Goal: Transaction & Acquisition: Purchase product/service

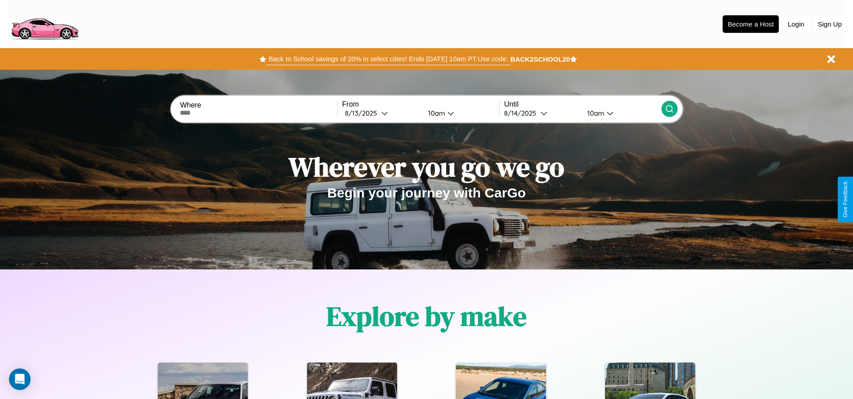
click at [388, 59] on button "Back to School savings of 20% in select cities! Ends 9/1 at 10am PT. Use code:" at bounding box center [388, 59] width 244 height 13
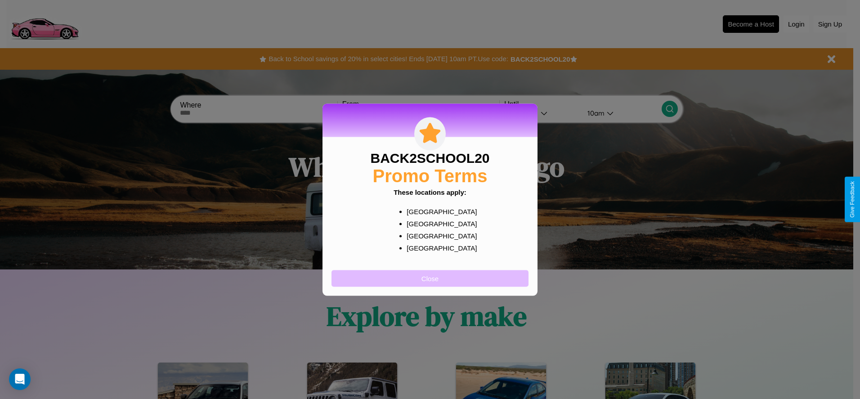
click at [430, 278] on button "Close" at bounding box center [430, 278] width 197 height 17
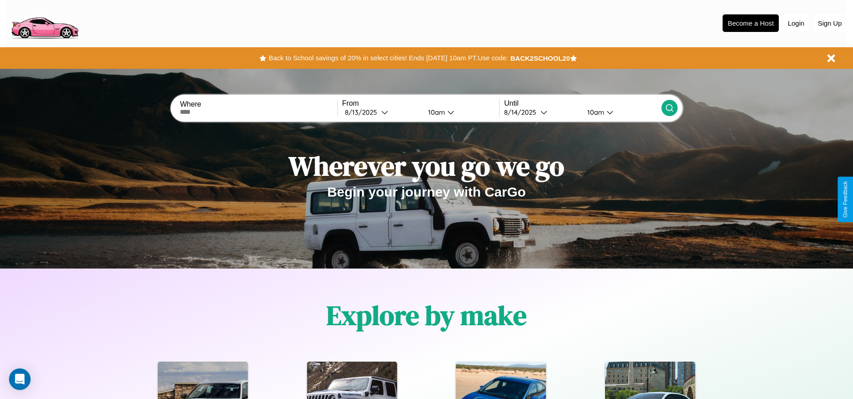
scroll to position [187, 0]
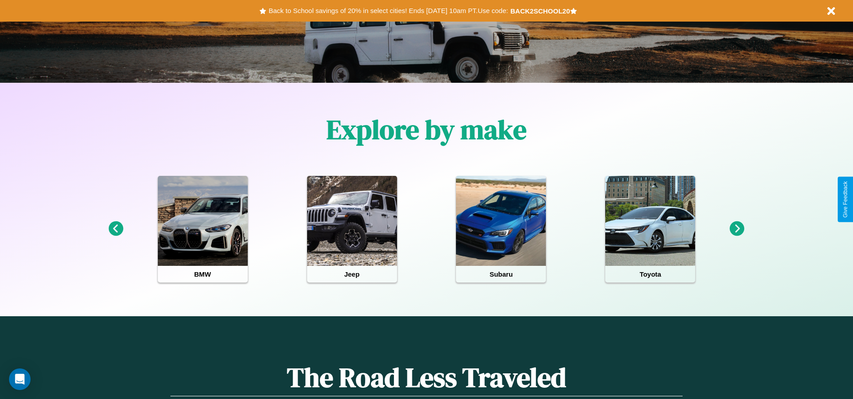
click at [737, 229] on icon at bounding box center [737, 228] width 15 height 15
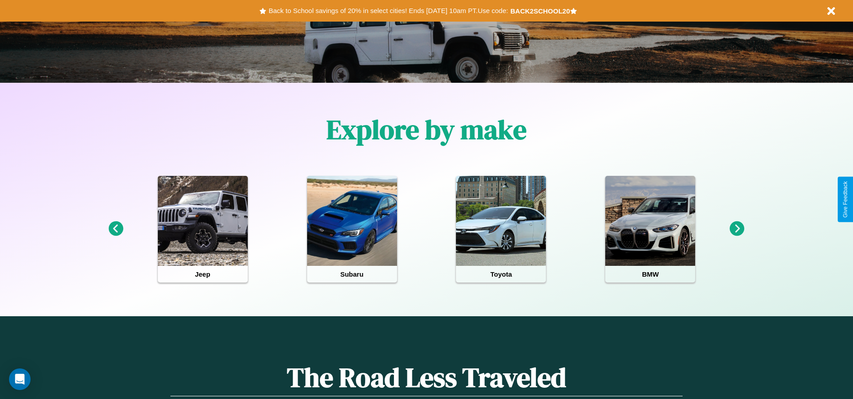
click at [737, 229] on icon at bounding box center [737, 228] width 15 height 15
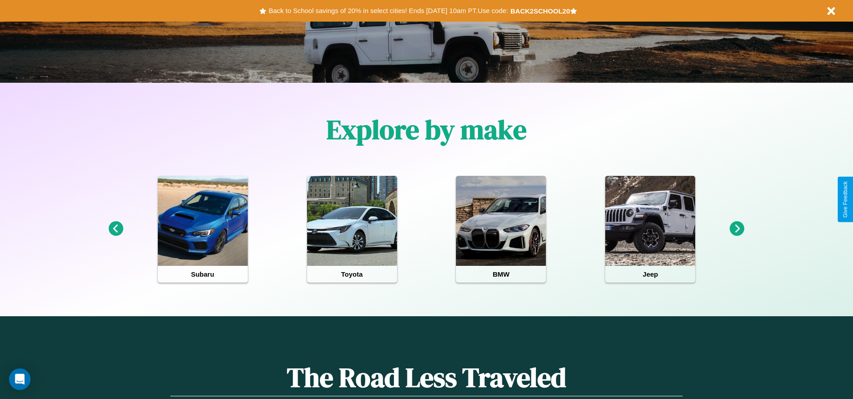
click at [737, 229] on icon at bounding box center [737, 228] width 15 height 15
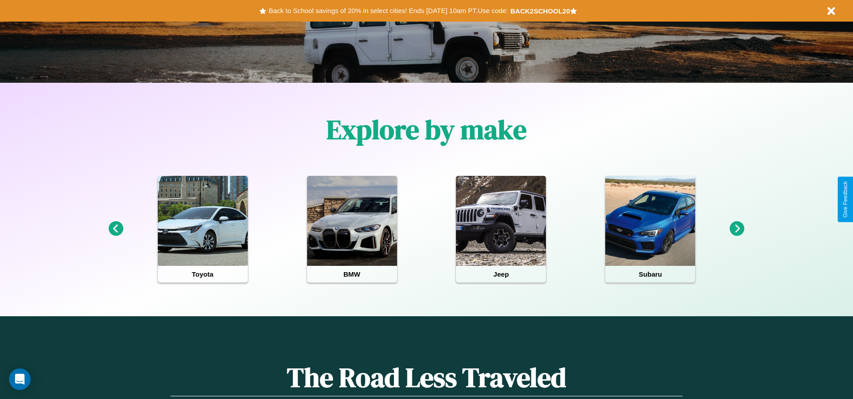
click at [737, 229] on icon at bounding box center [737, 228] width 15 height 15
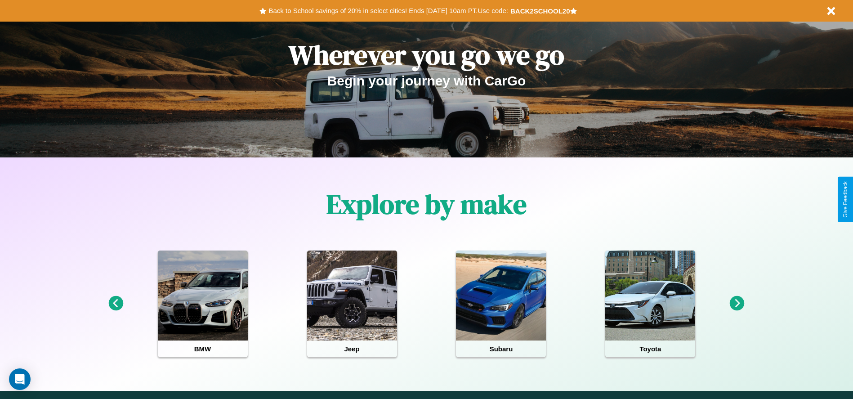
scroll to position [0, 0]
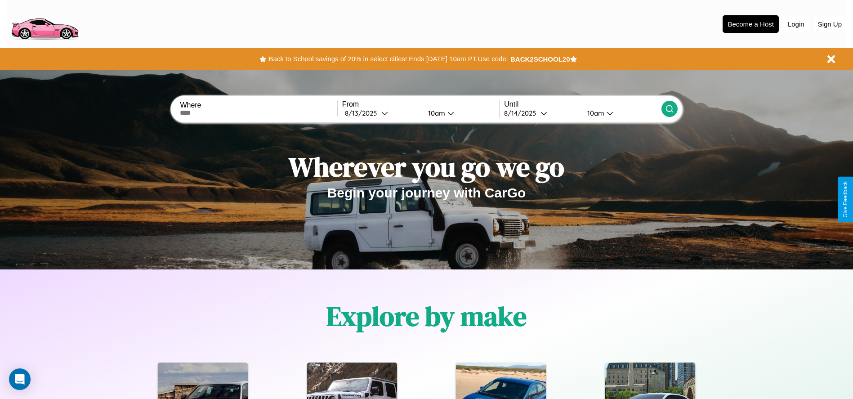
click at [259, 113] on input "text" at bounding box center [258, 112] width 157 height 7
type input "*******"
click at [381, 113] on icon at bounding box center [384, 113] width 7 height 7
select select "*"
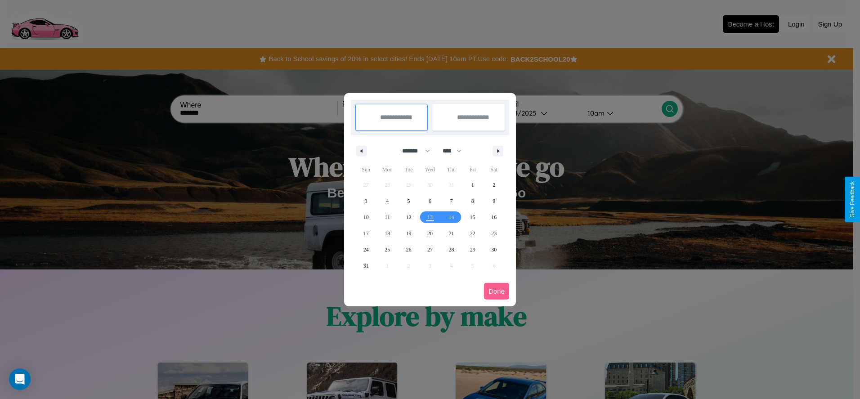
drag, startPoint x: 412, startPoint y: 151, endPoint x: 430, endPoint y: 180, distance: 34.7
click at [412, 151] on select "******* ******** ***** ***** *** **** **** ****** ********* ******* ******** **…" at bounding box center [414, 151] width 38 height 15
click at [456, 151] on select "**** **** **** **** **** **** **** **** **** **** **** **** **** **** **** ****…" at bounding box center [451, 151] width 27 height 15
select select "****"
click at [494, 184] on span "1" at bounding box center [494, 185] width 3 height 16
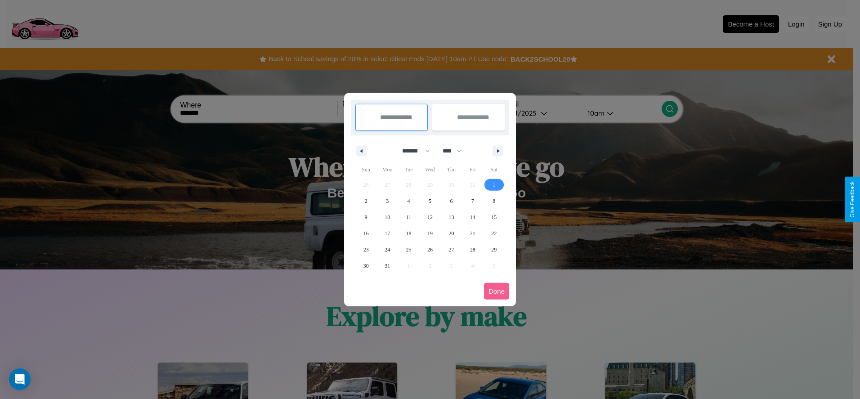
type input "**********"
click at [494, 201] on span "8" at bounding box center [494, 201] width 3 height 16
type input "**********"
click at [497, 291] on button "Done" at bounding box center [496, 291] width 25 height 17
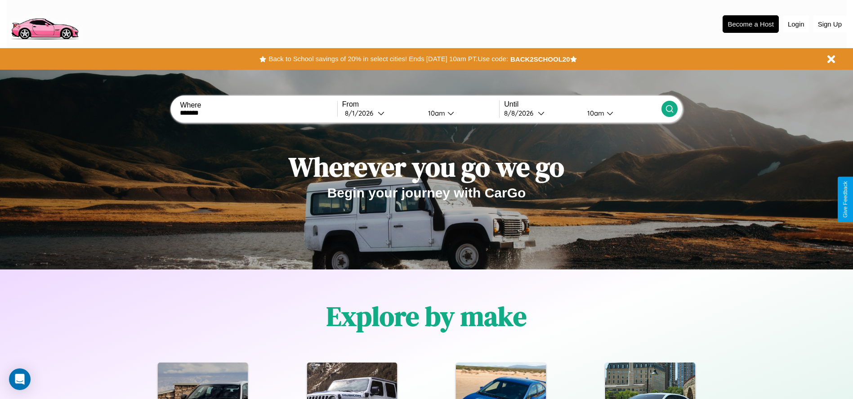
click at [669, 109] on icon at bounding box center [669, 108] width 9 height 9
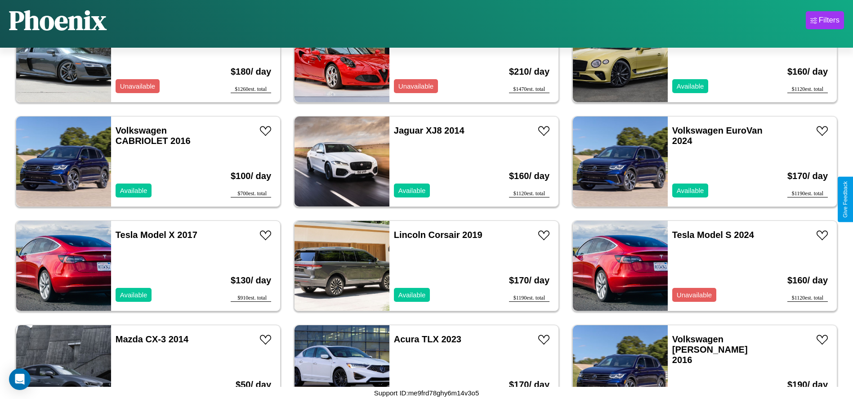
scroll to position [309, 0]
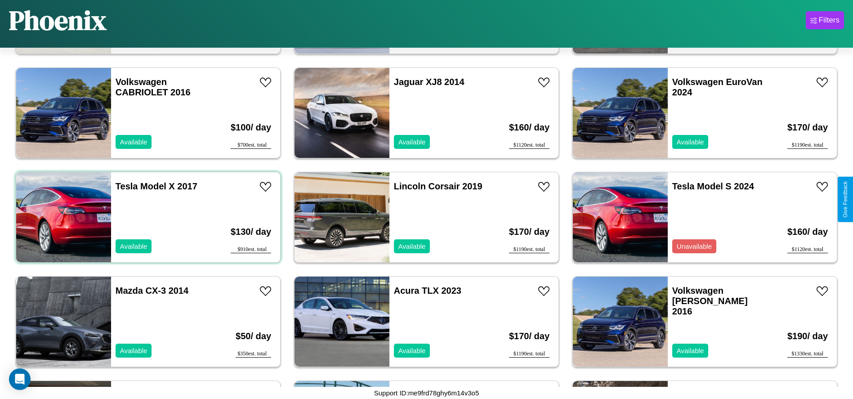
click at [147, 217] on div "Tesla Model X 2017 Available" at bounding box center [163, 217] width 104 height 90
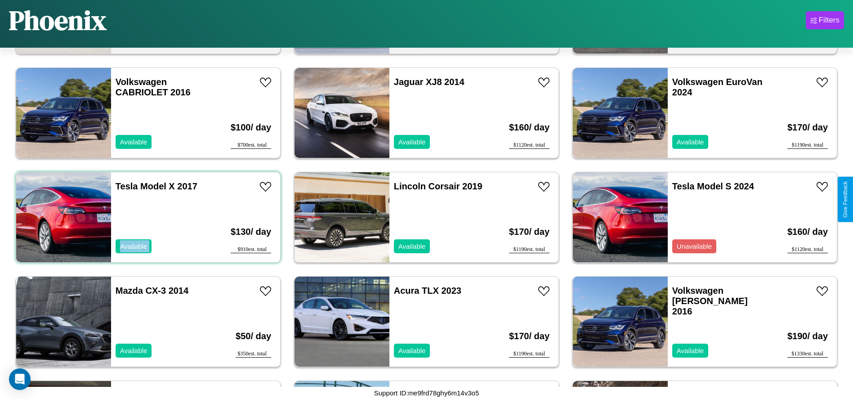
click at [147, 217] on div "Tesla Model X 2017 Available" at bounding box center [163, 217] width 104 height 90
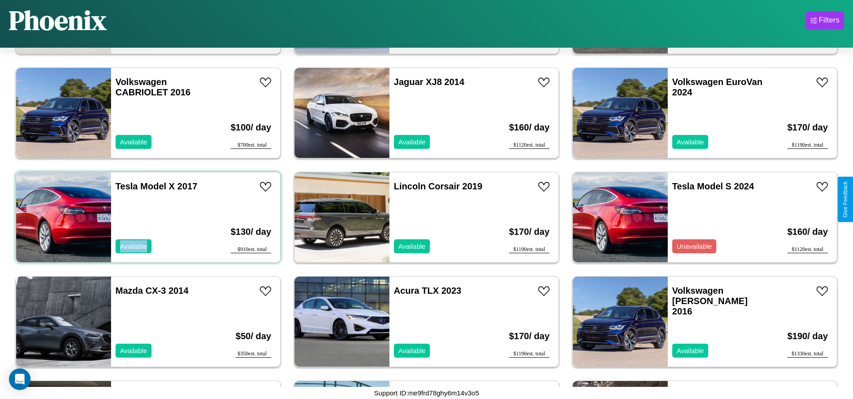
click at [147, 217] on div "Tesla Model X 2017 Available" at bounding box center [163, 217] width 104 height 90
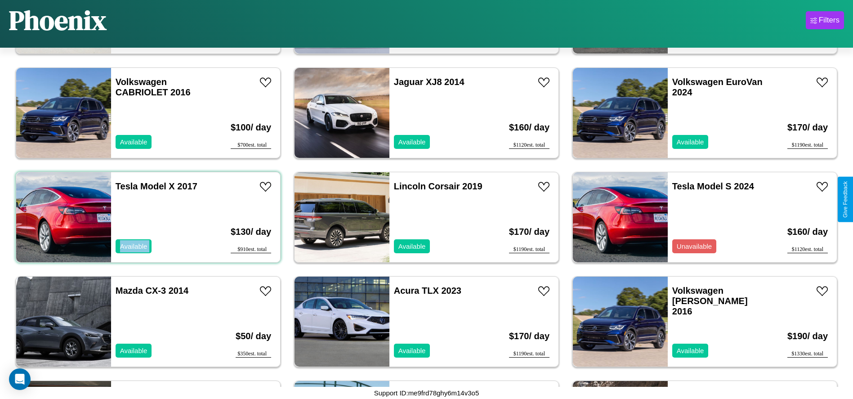
click at [147, 217] on div "Tesla Model X 2017 Available" at bounding box center [163, 217] width 104 height 90
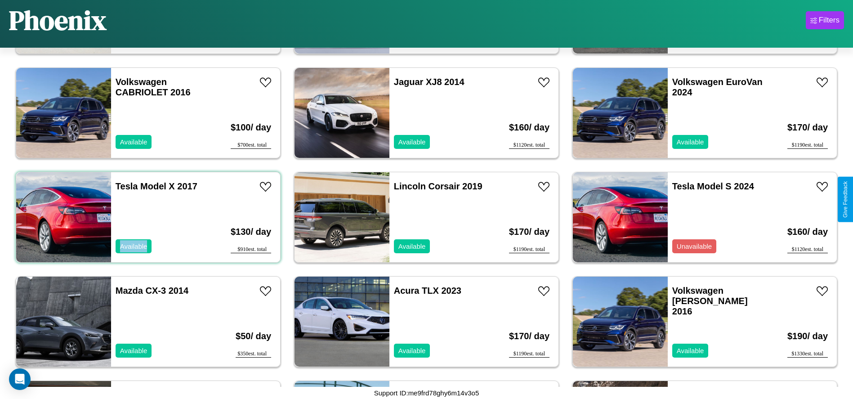
click at [147, 217] on div "Tesla Model X 2017 Available" at bounding box center [163, 217] width 104 height 90
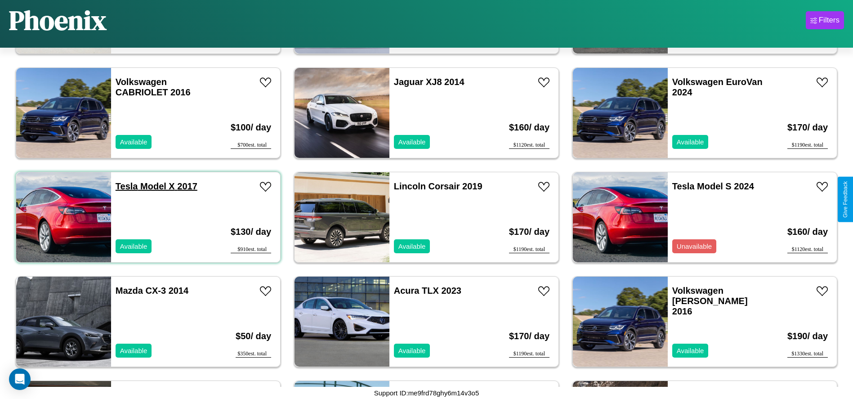
click at [126, 186] on link "Tesla Model X 2017" at bounding box center [157, 186] width 82 height 10
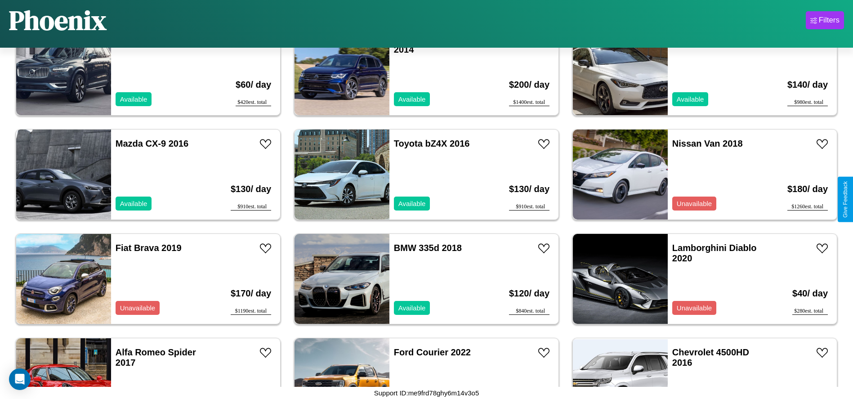
scroll to position [1040, 0]
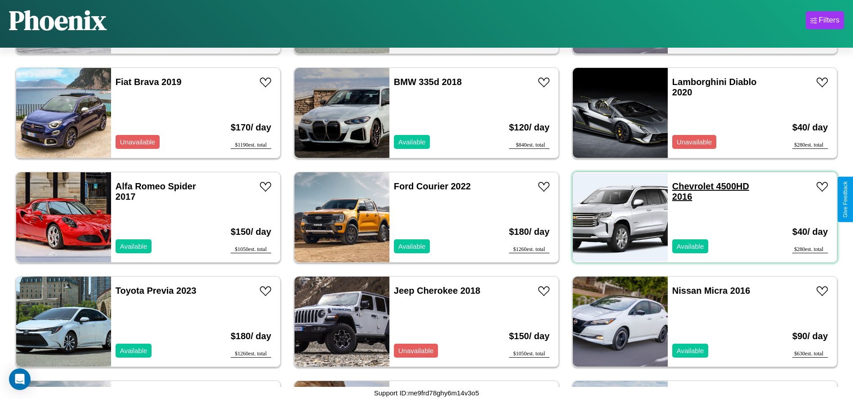
click at [687, 186] on link "Chevrolet 4500HD 2016" at bounding box center [711, 191] width 77 height 20
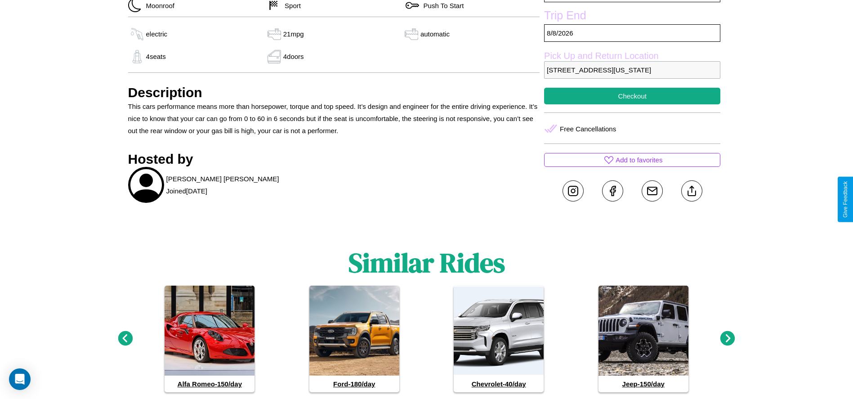
scroll to position [406, 0]
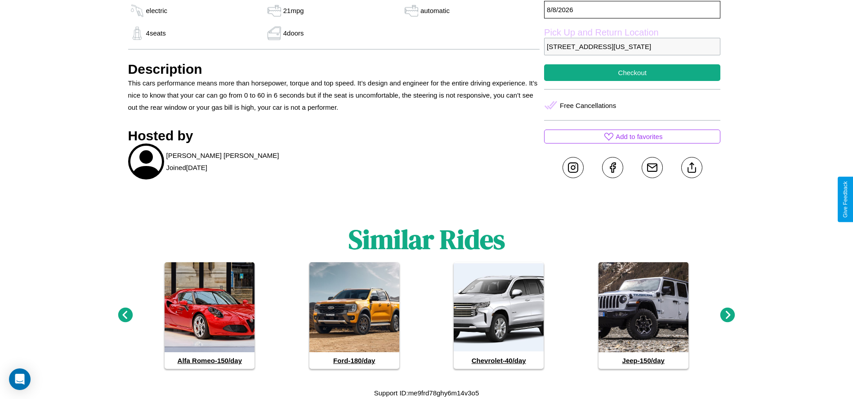
click at [728, 315] on icon at bounding box center [728, 315] width 15 height 15
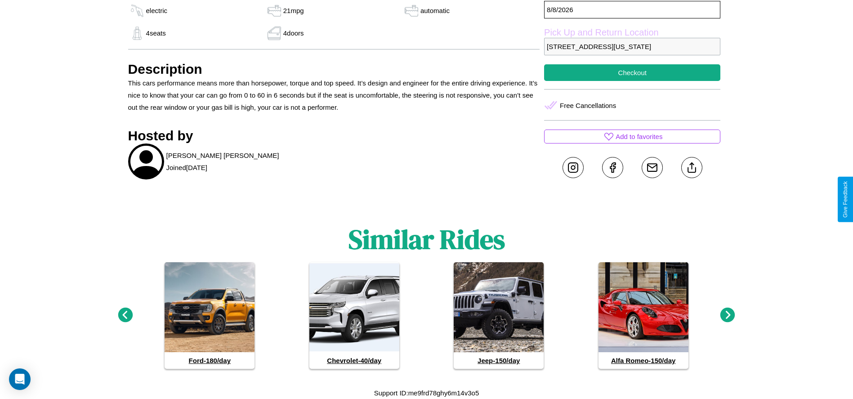
click at [728, 315] on icon at bounding box center [728, 315] width 15 height 15
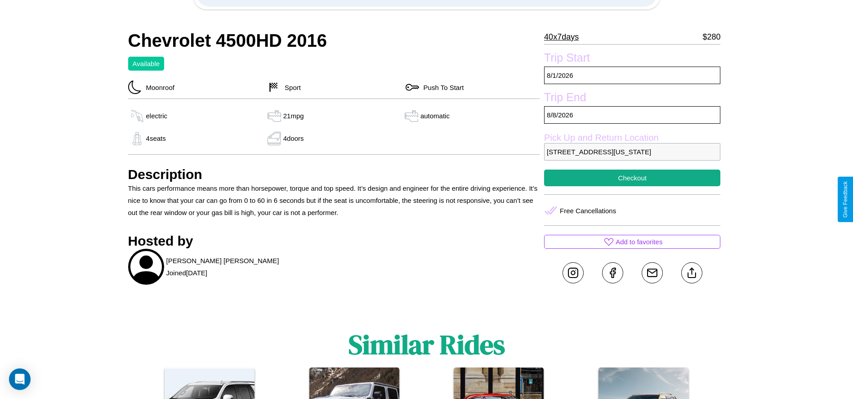
scroll to position [279, 0]
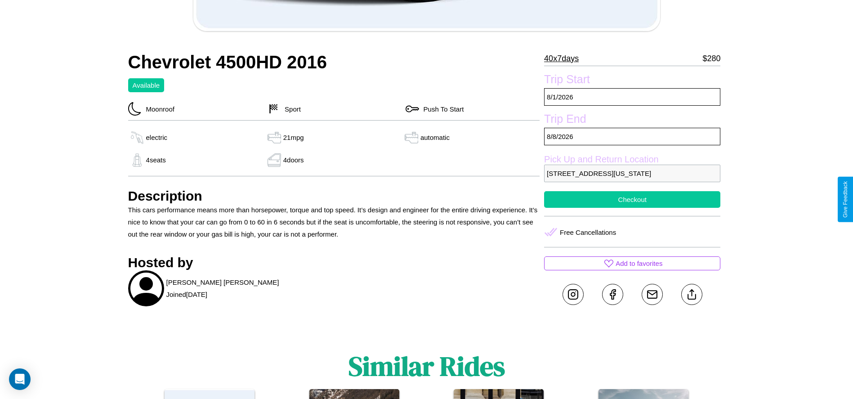
click at [632, 199] on button "Checkout" at bounding box center [632, 199] width 176 height 17
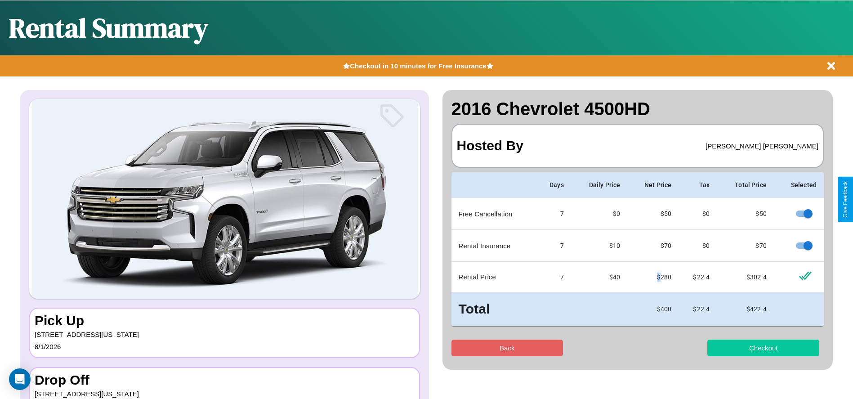
click at [763, 348] on button "Checkout" at bounding box center [764, 348] width 112 height 17
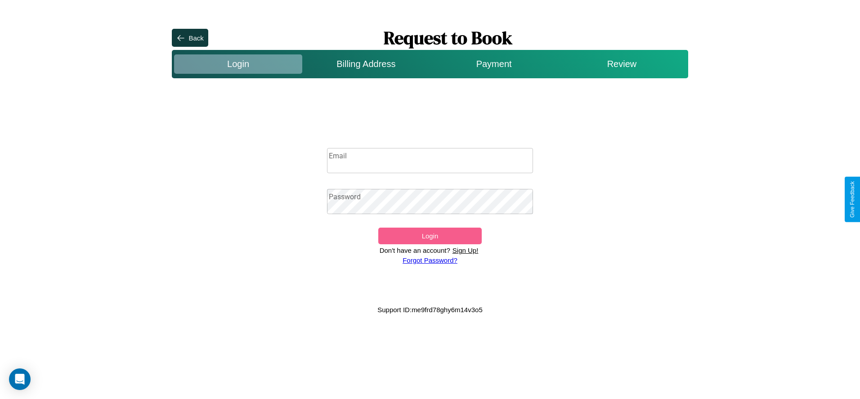
click at [430, 161] on input "Email" at bounding box center [430, 160] width 206 height 25
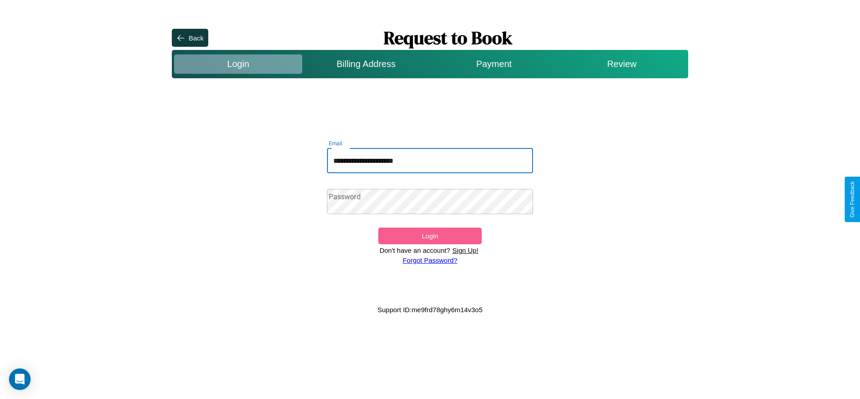
type input "**********"
click at [430, 260] on link "Forgot Password?" at bounding box center [430, 260] width 55 height 8
